Goal: Transaction & Acquisition: Purchase product/service

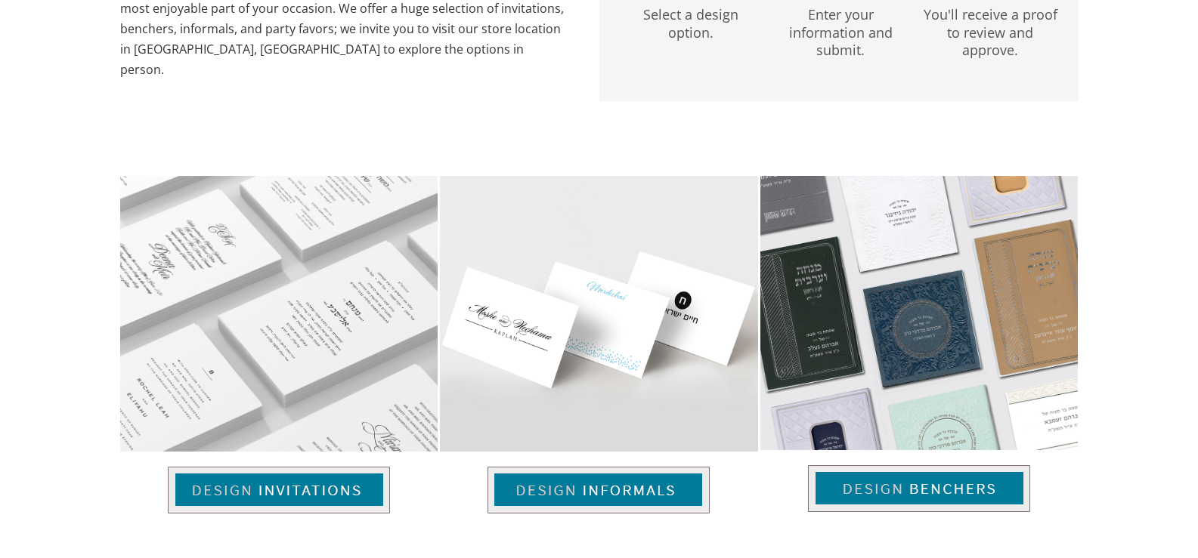
scroll to position [1129, 0]
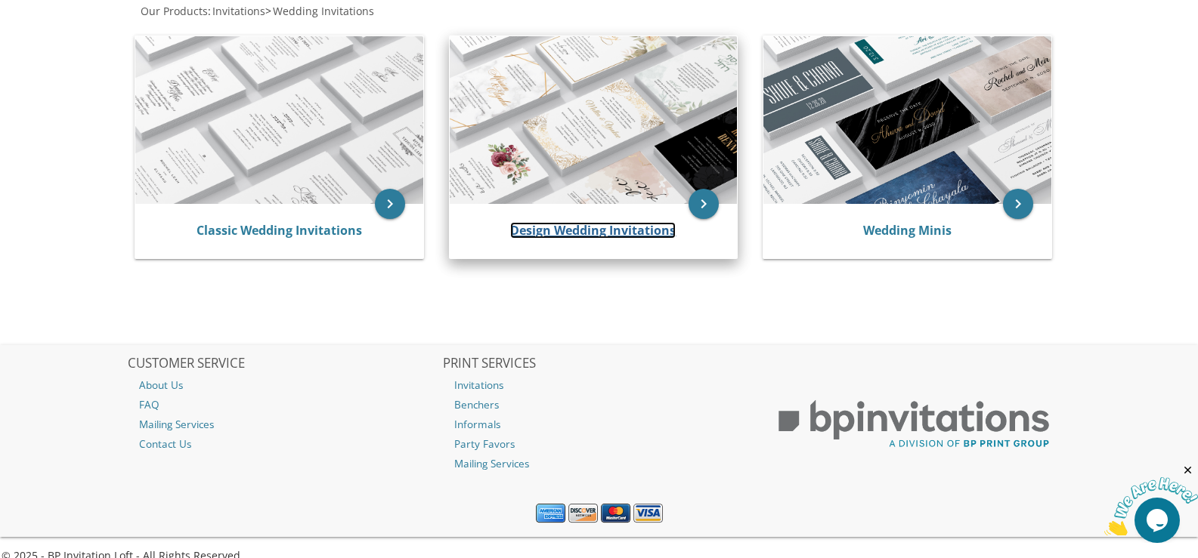
click at [555, 230] on link "Design Wedding Invitations" at bounding box center [592, 230] width 165 height 17
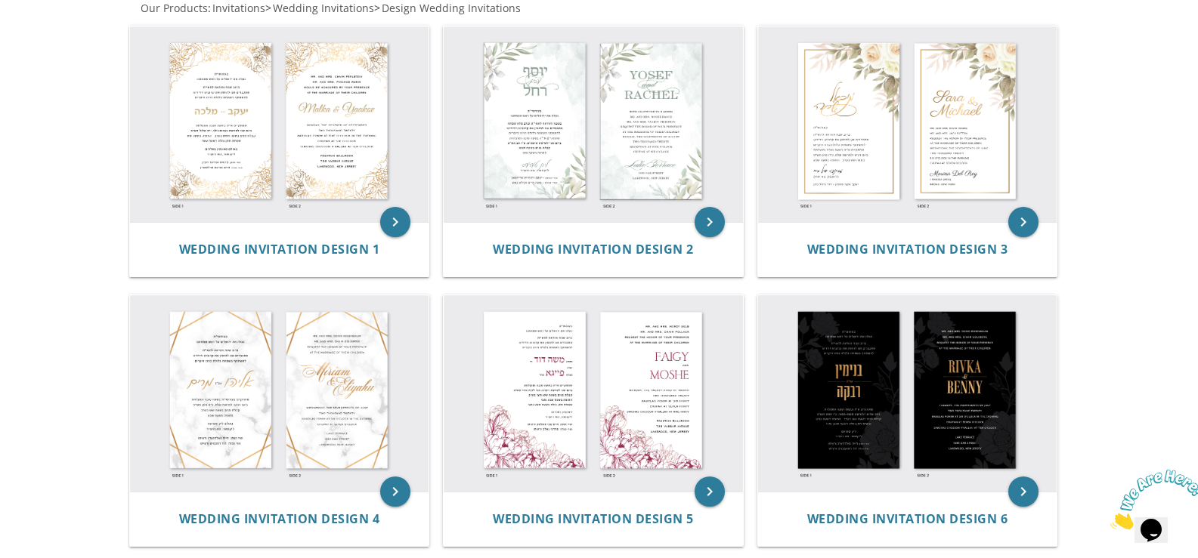
scroll to position [302, 0]
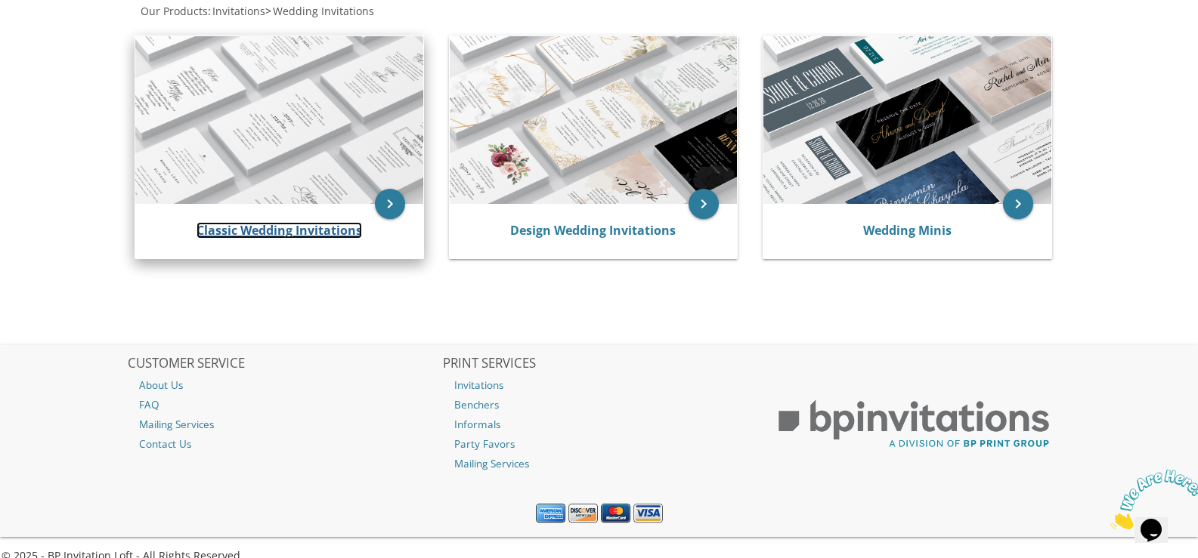
click at [311, 228] on link "Classic Wedding Invitations" at bounding box center [278, 230] width 165 height 17
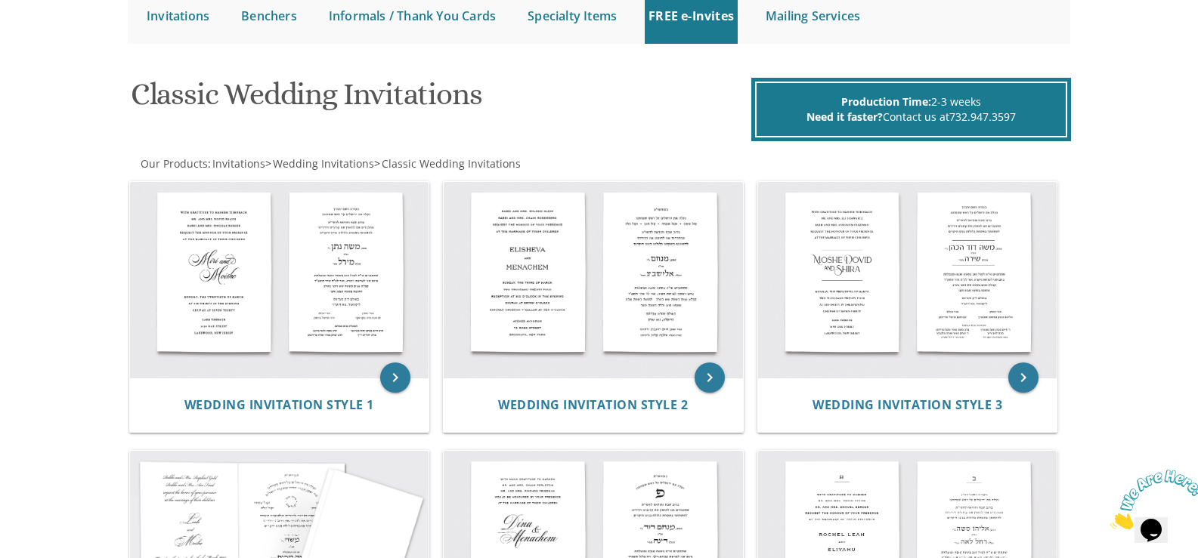
scroll to position [151, 0]
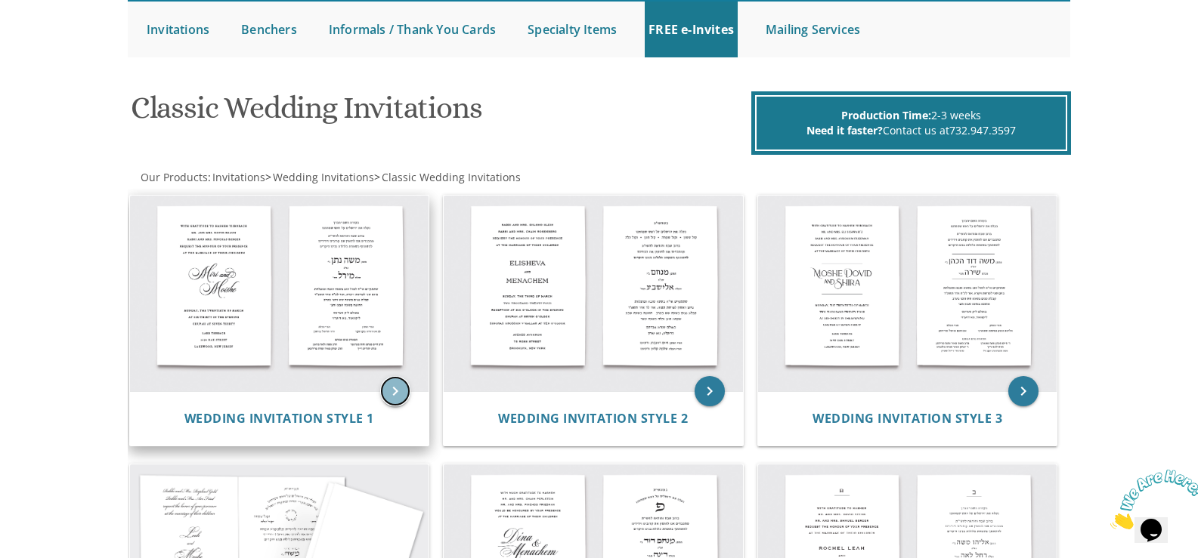
click at [405, 392] on icon "keyboard_arrow_right" at bounding box center [395, 391] width 30 height 30
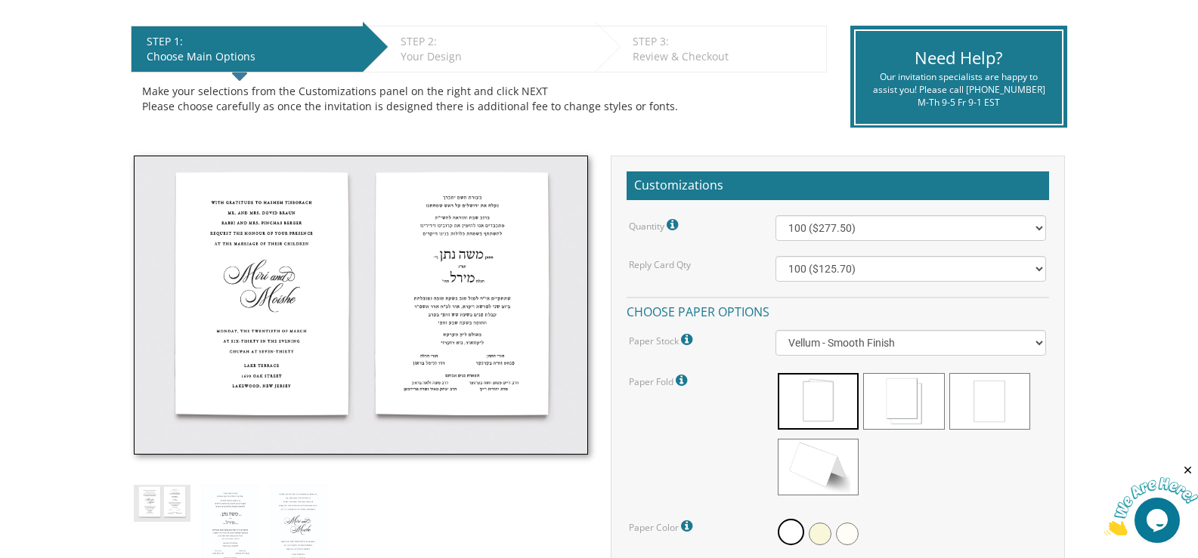
scroll to position [302, 0]
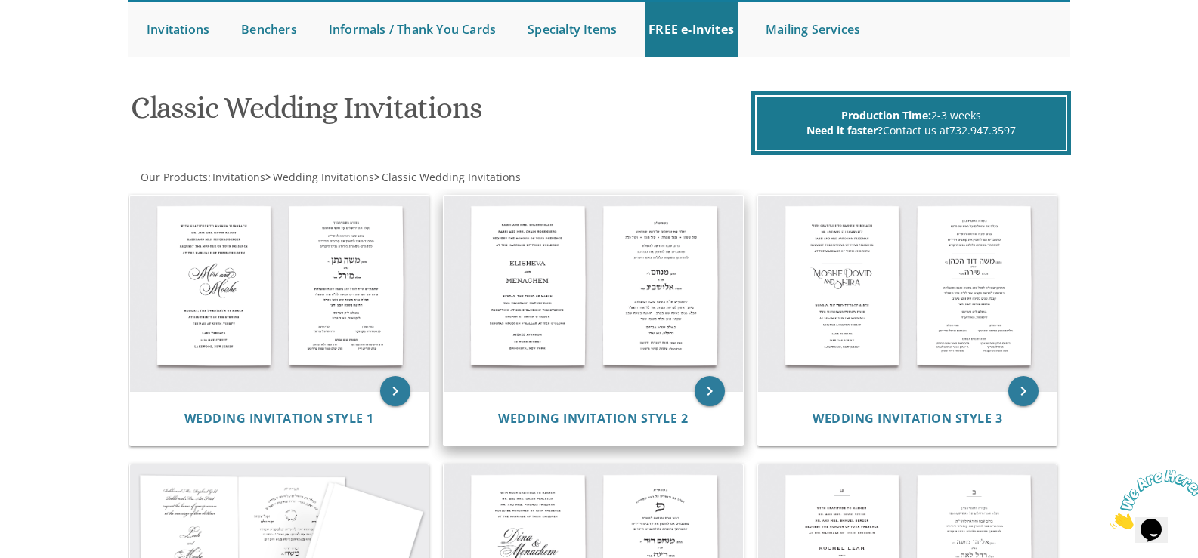
click at [535, 336] on img at bounding box center [593, 294] width 299 height 196
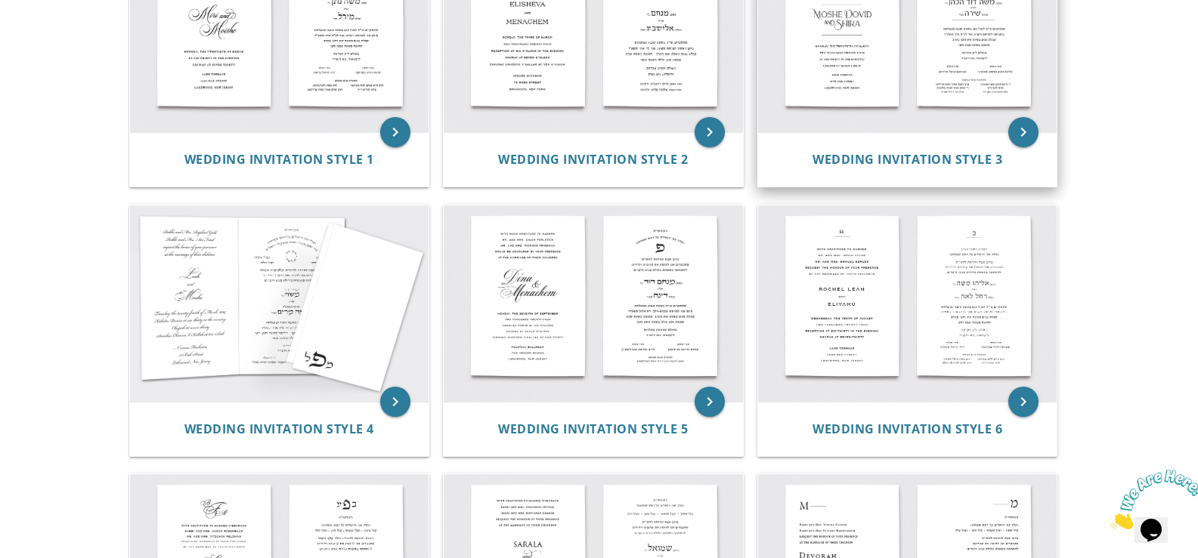
scroll to position [453, 0]
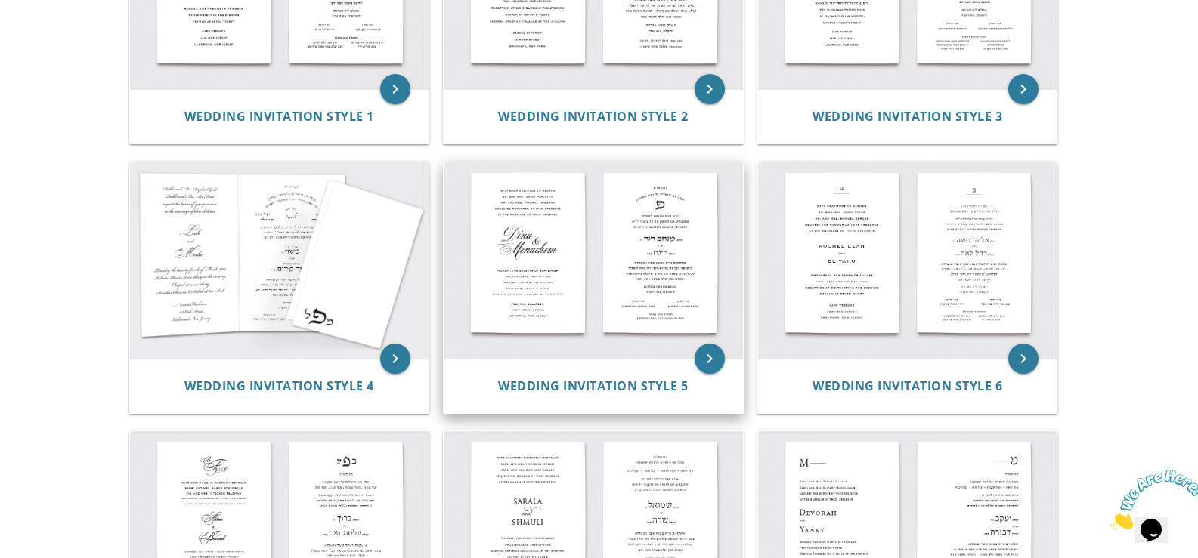
click at [560, 316] on img at bounding box center [593, 260] width 299 height 196
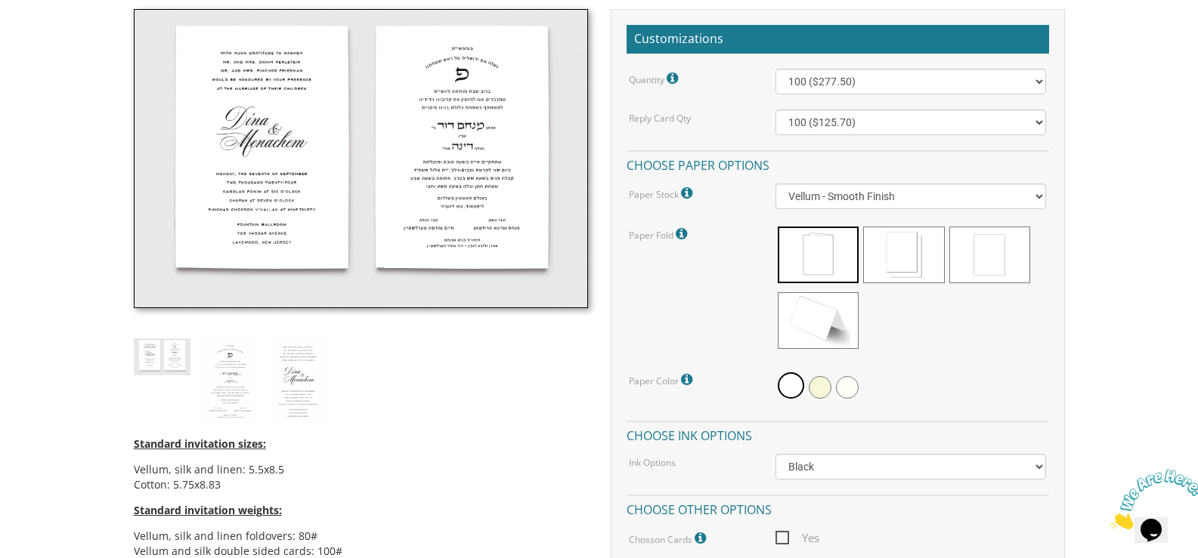
scroll to position [453, 0]
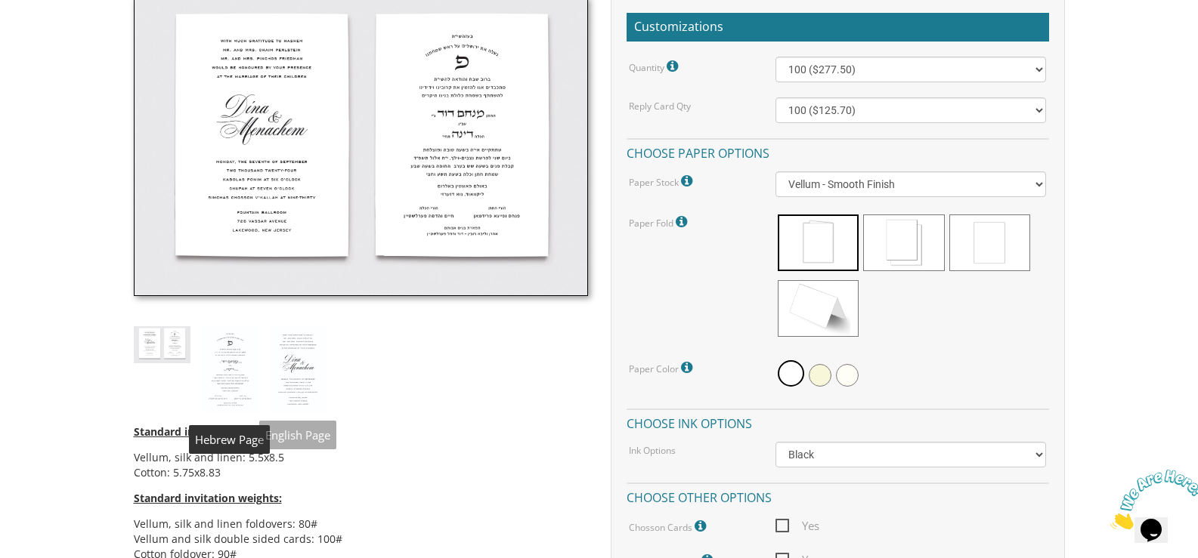
click at [230, 366] on img at bounding box center [230, 370] width 57 height 88
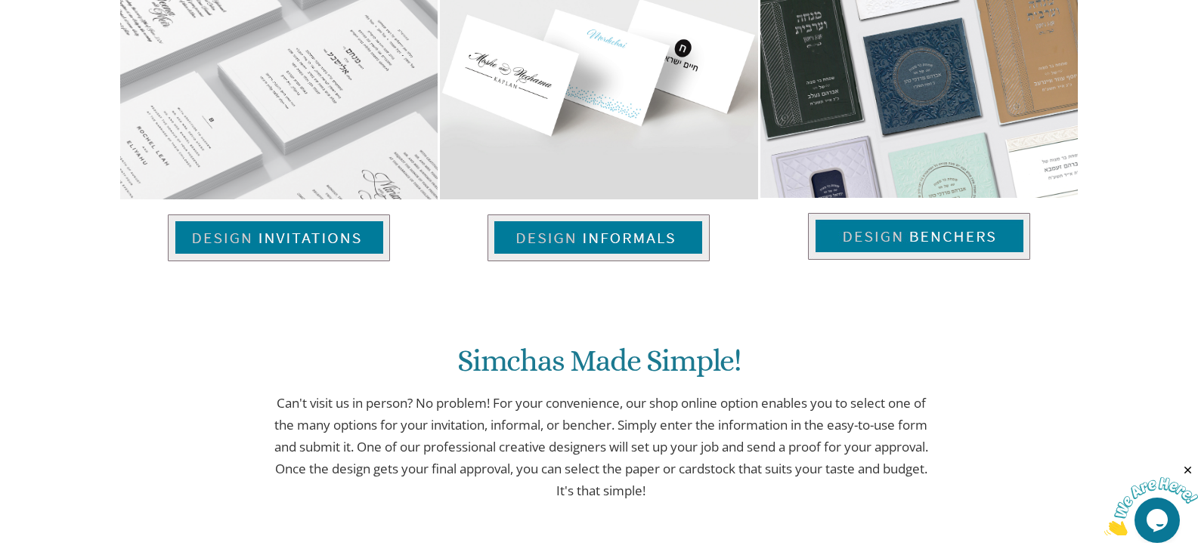
scroll to position [1115, 0]
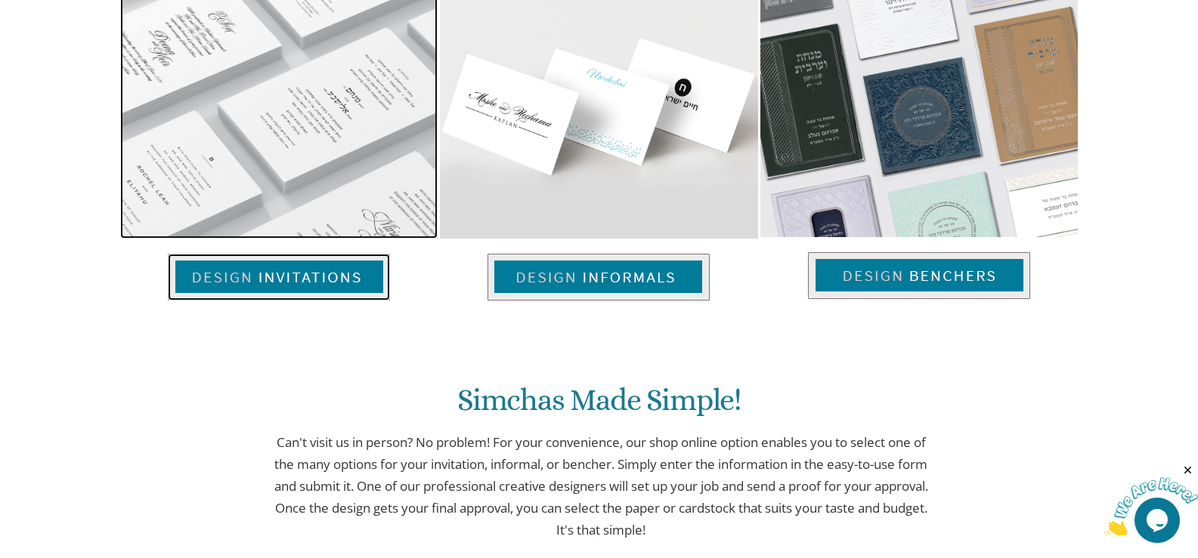
click at [351, 286] on img at bounding box center [279, 277] width 222 height 47
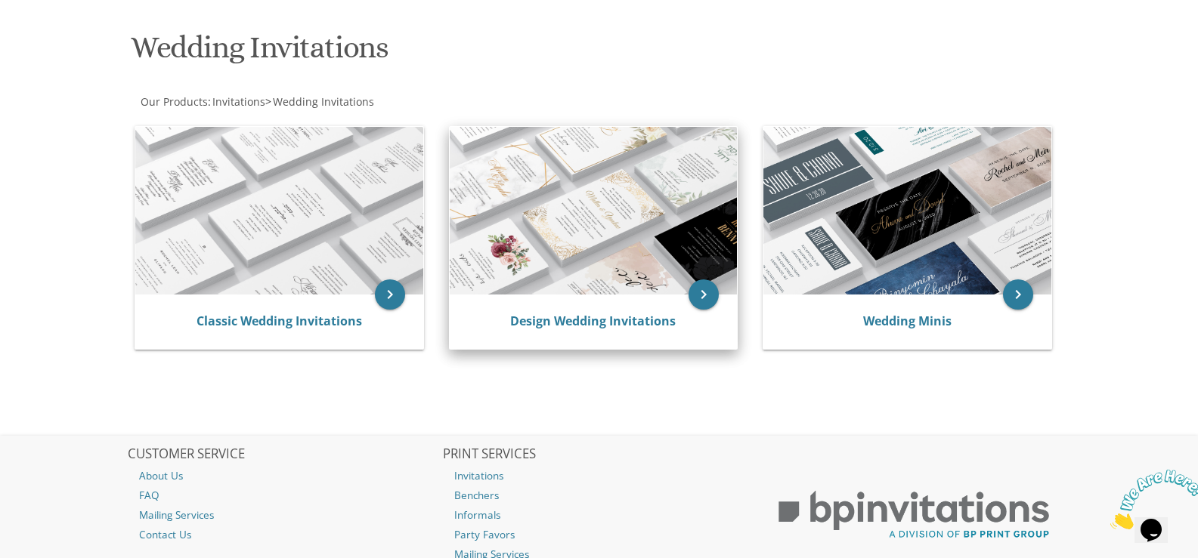
scroll to position [227, 0]
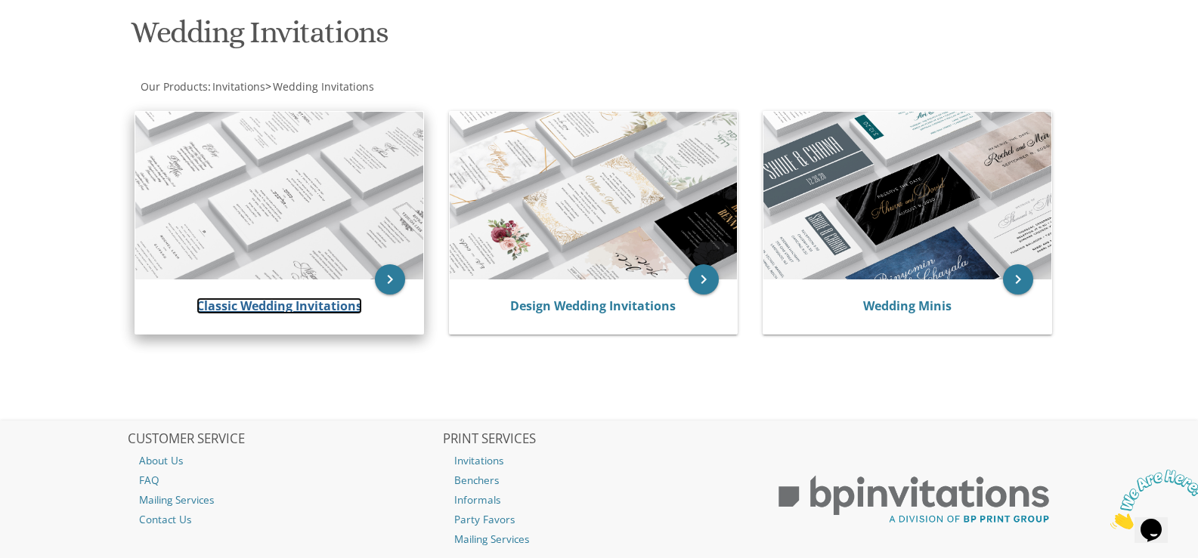
click at [289, 308] on link "Classic Wedding Invitations" at bounding box center [278, 306] width 165 height 17
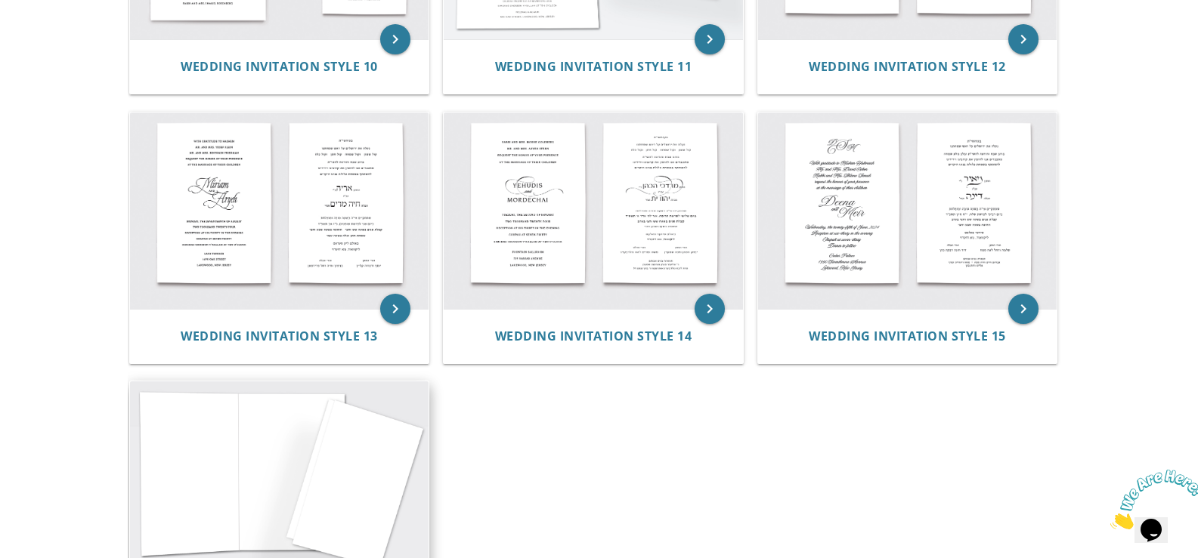
scroll to position [1285, 0]
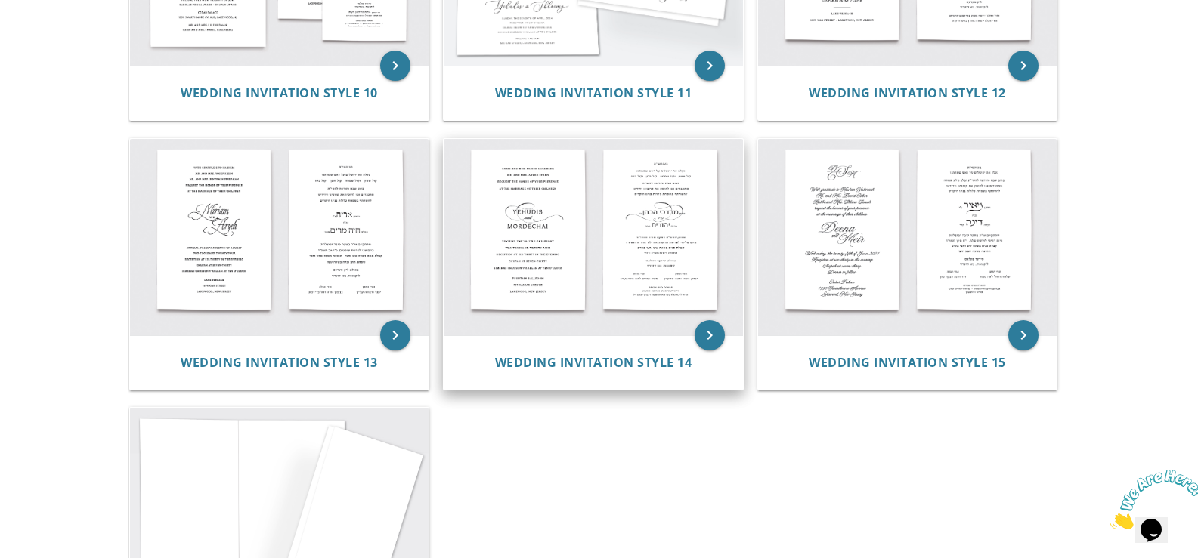
click at [530, 245] on img at bounding box center [593, 237] width 299 height 196
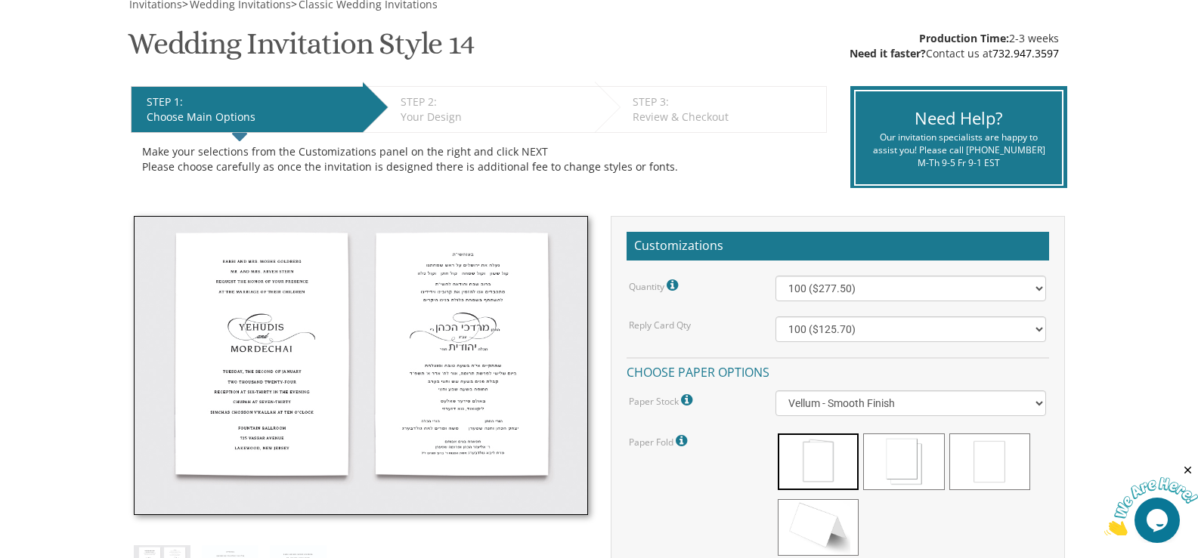
scroll to position [302, 0]
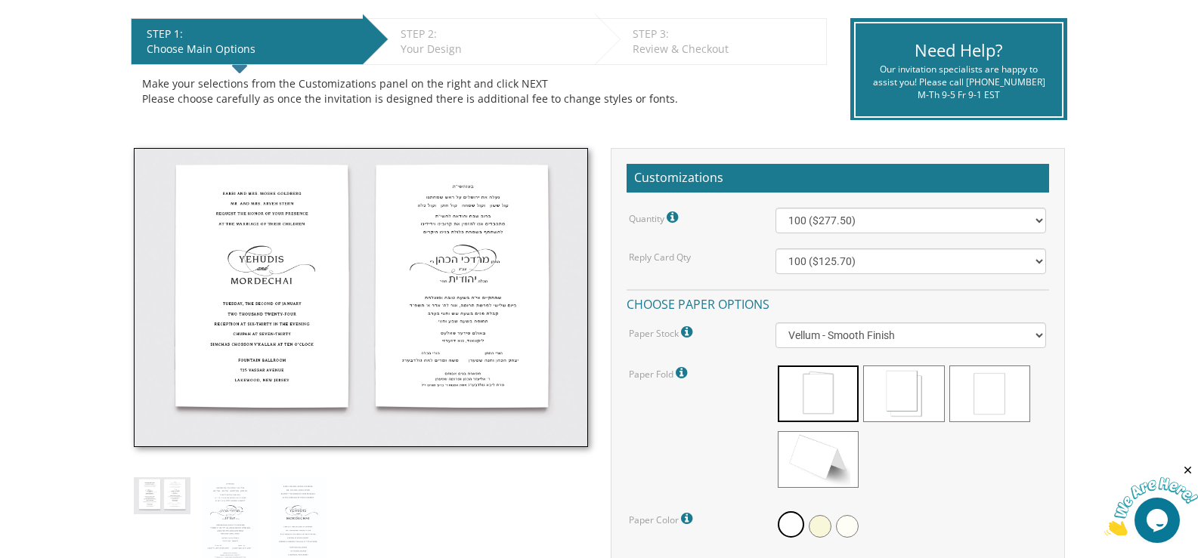
click at [272, 283] on img at bounding box center [361, 297] width 454 height 299
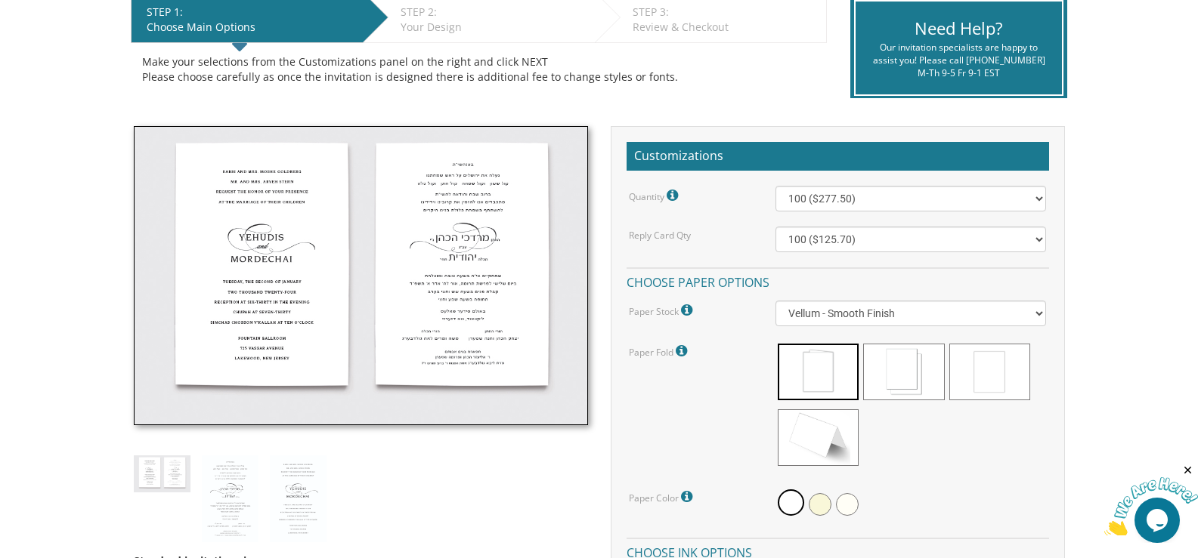
scroll to position [302, 0]
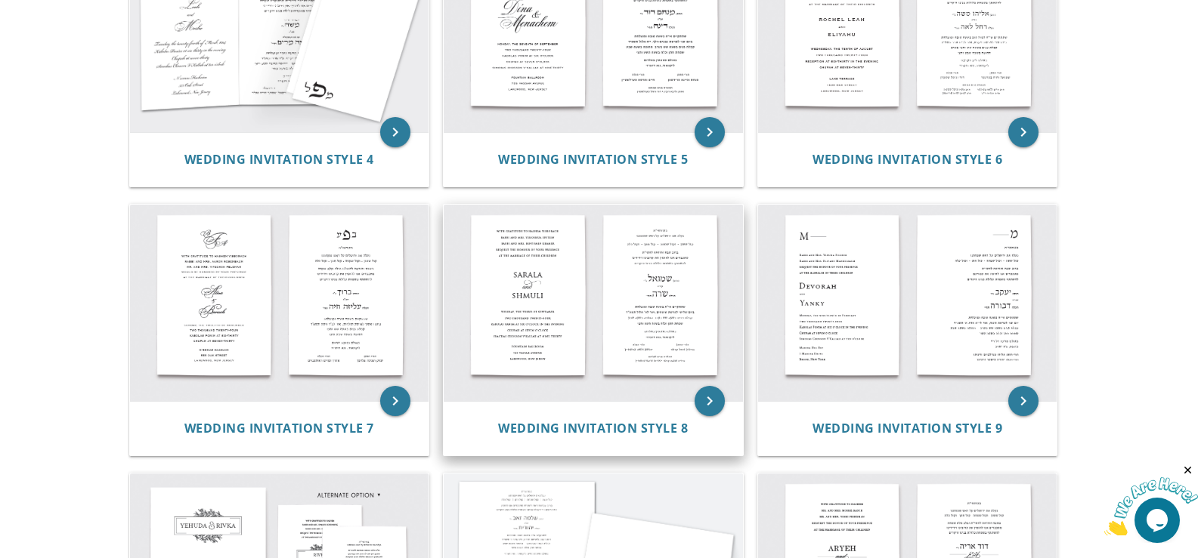
scroll to position [605, 0]
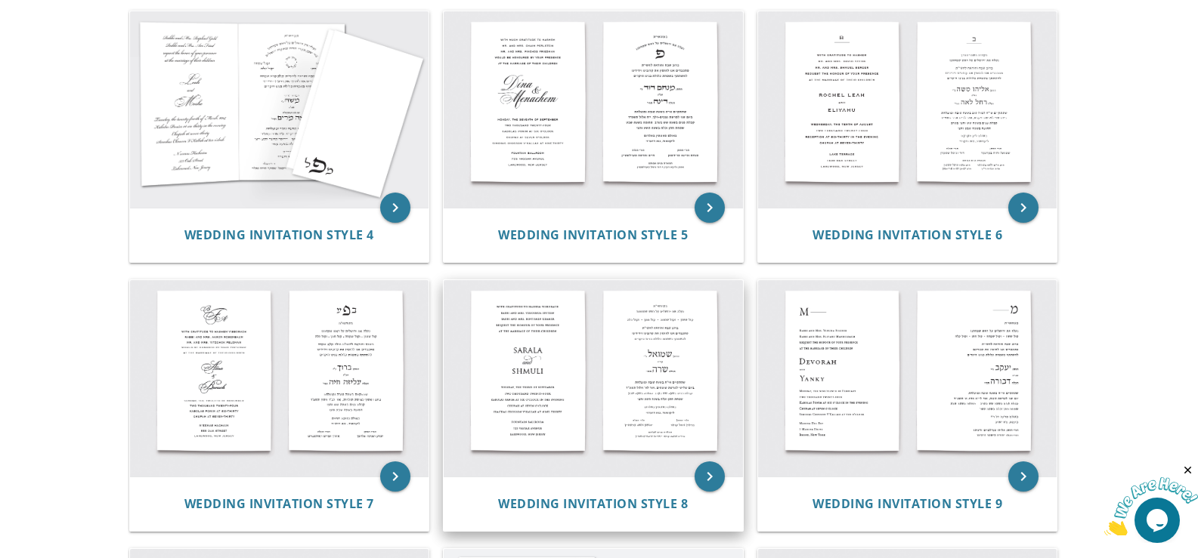
click at [572, 387] on img at bounding box center [593, 378] width 299 height 196
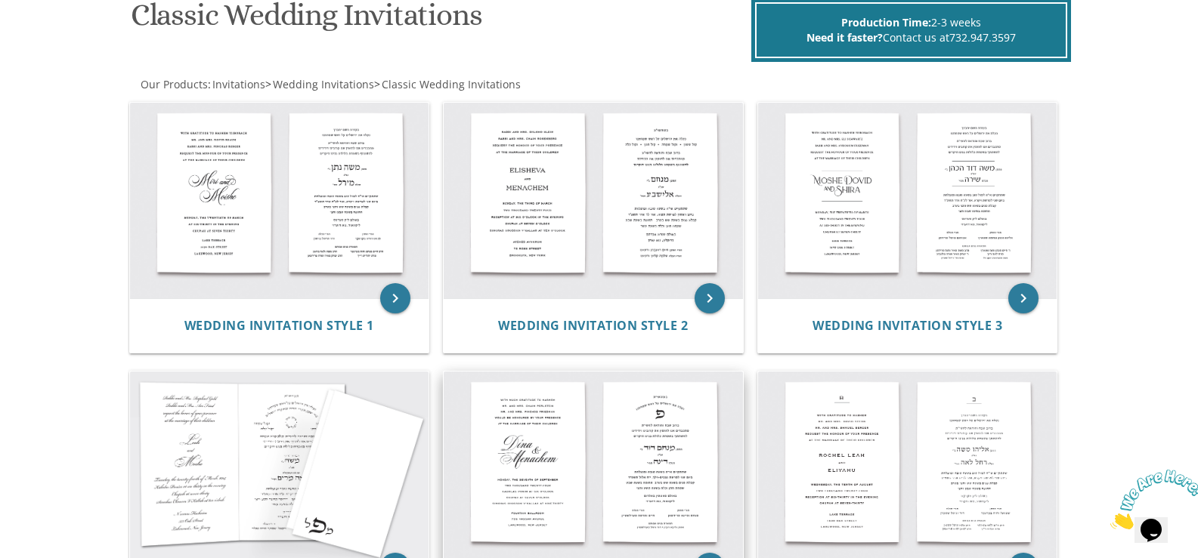
scroll to position [227, 0]
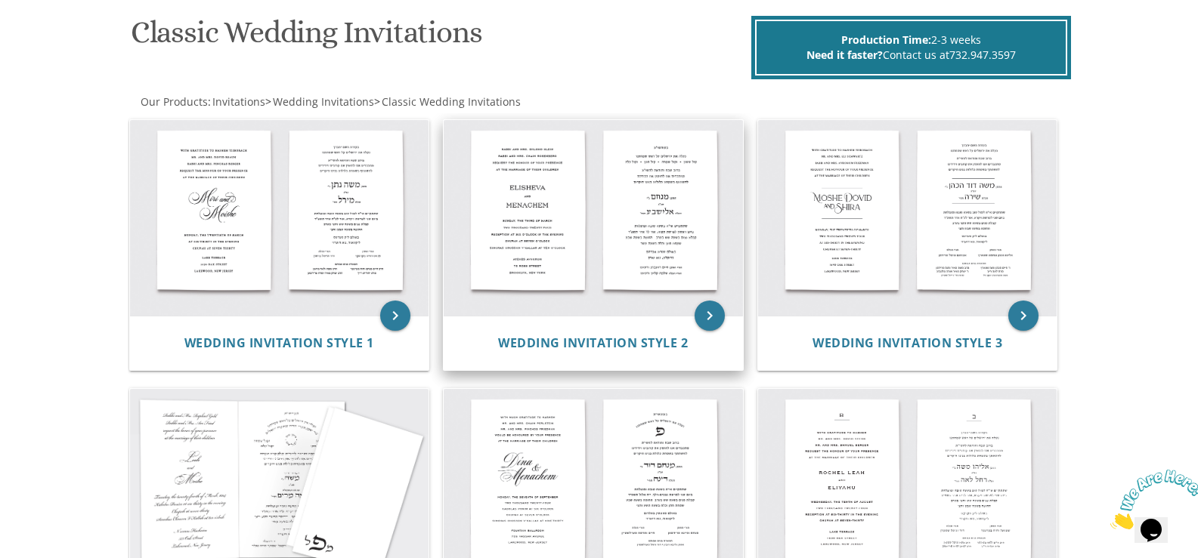
click at [521, 224] on img at bounding box center [593, 218] width 299 height 196
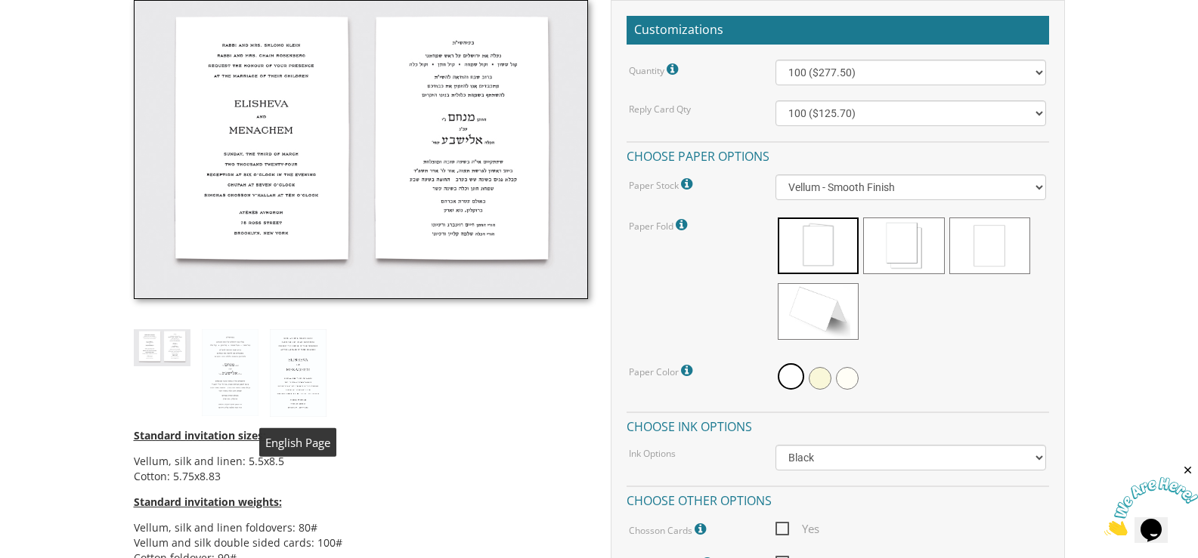
scroll to position [453, 0]
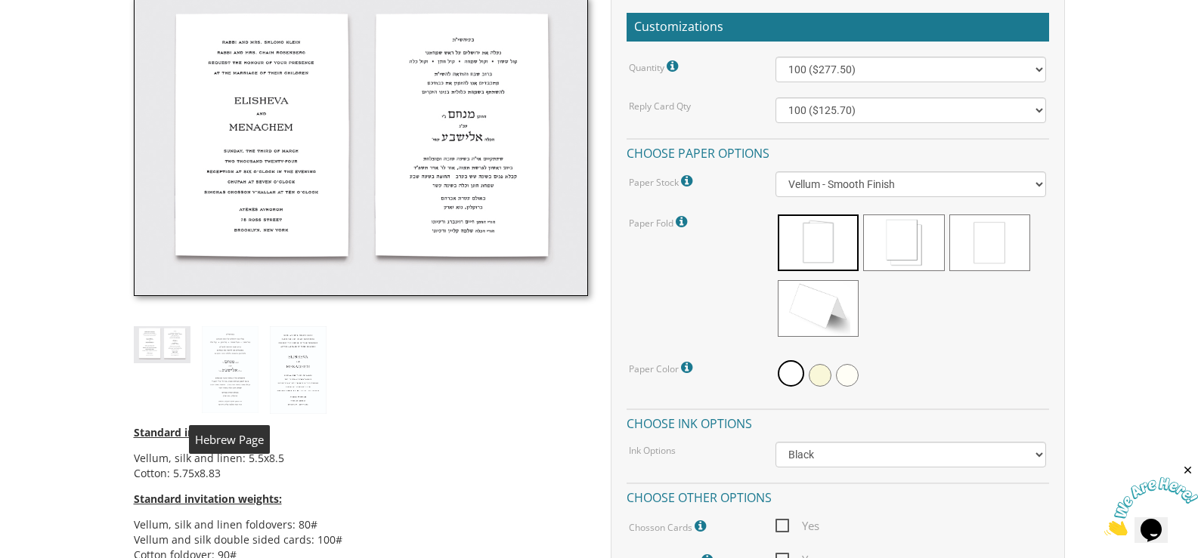
click at [245, 370] on img at bounding box center [230, 370] width 57 height 88
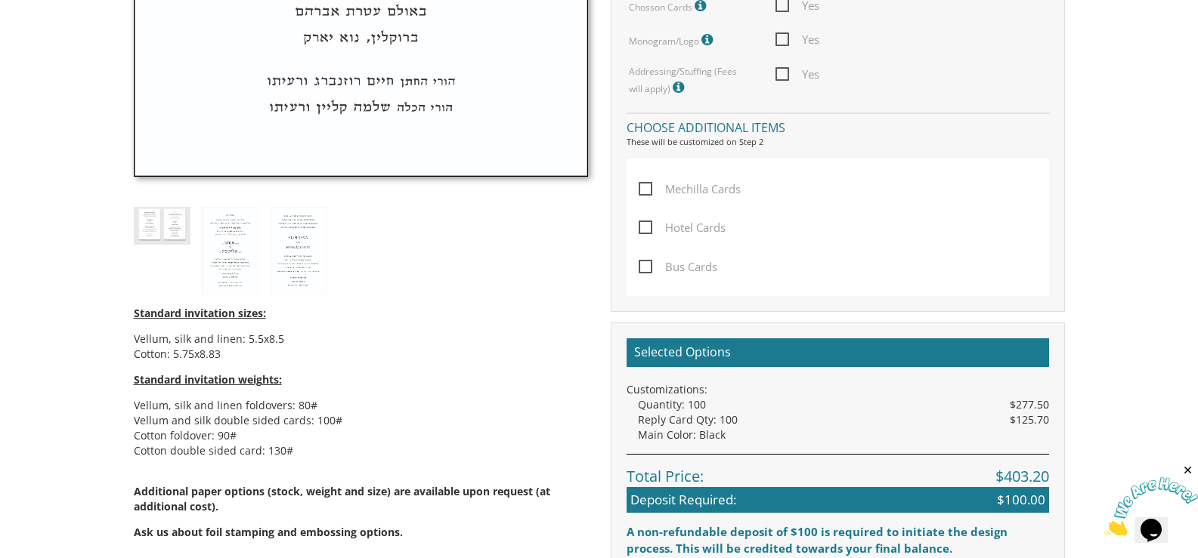
scroll to position [982, 0]
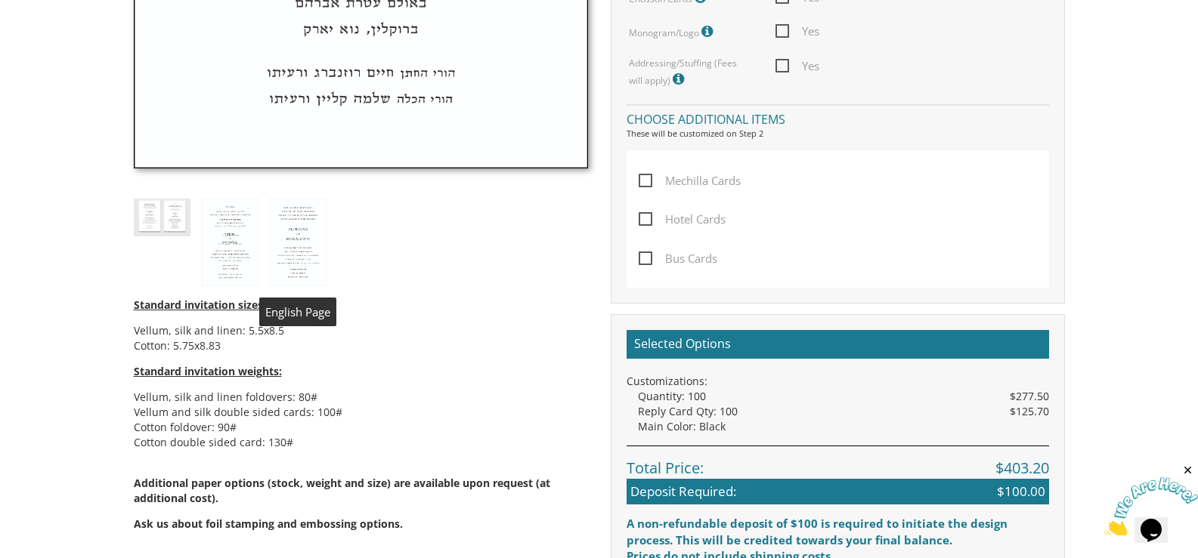
click at [299, 236] on img at bounding box center [298, 243] width 57 height 88
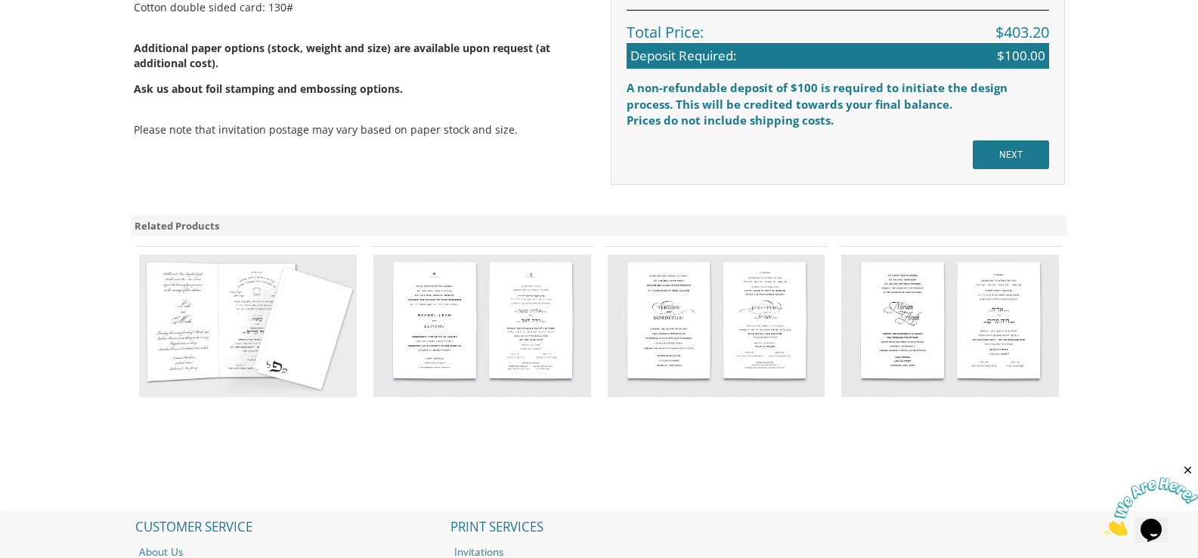
scroll to position [1436, 0]
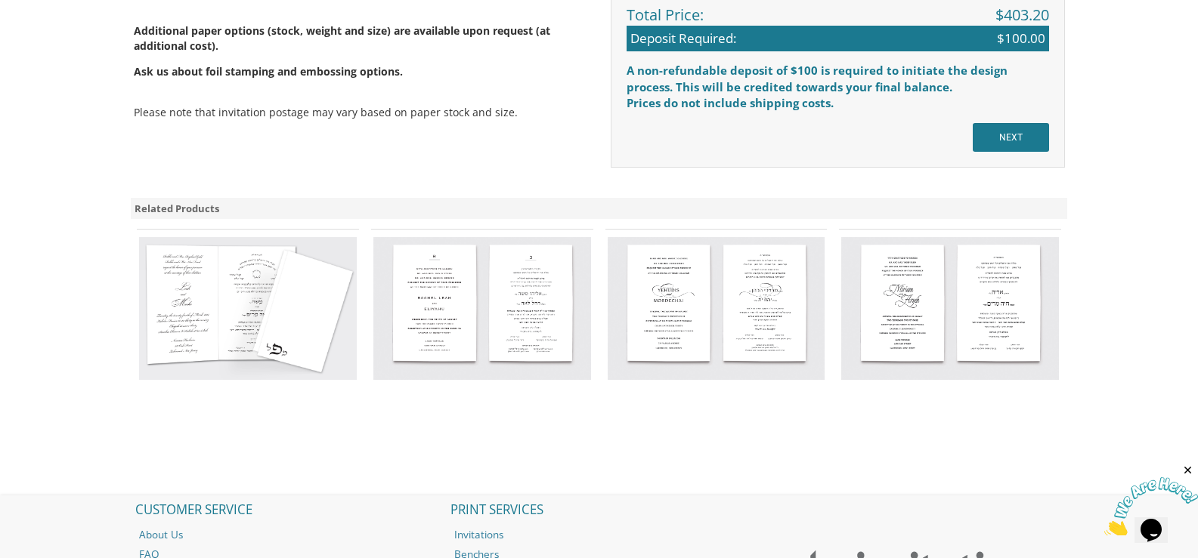
click at [892, 309] on img at bounding box center [950, 308] width 218 height 143
click at [1039, 294] on img at bounding box center [950, 308] width 218 height 143
